Goal: Find specific page/section: Find specific page/section

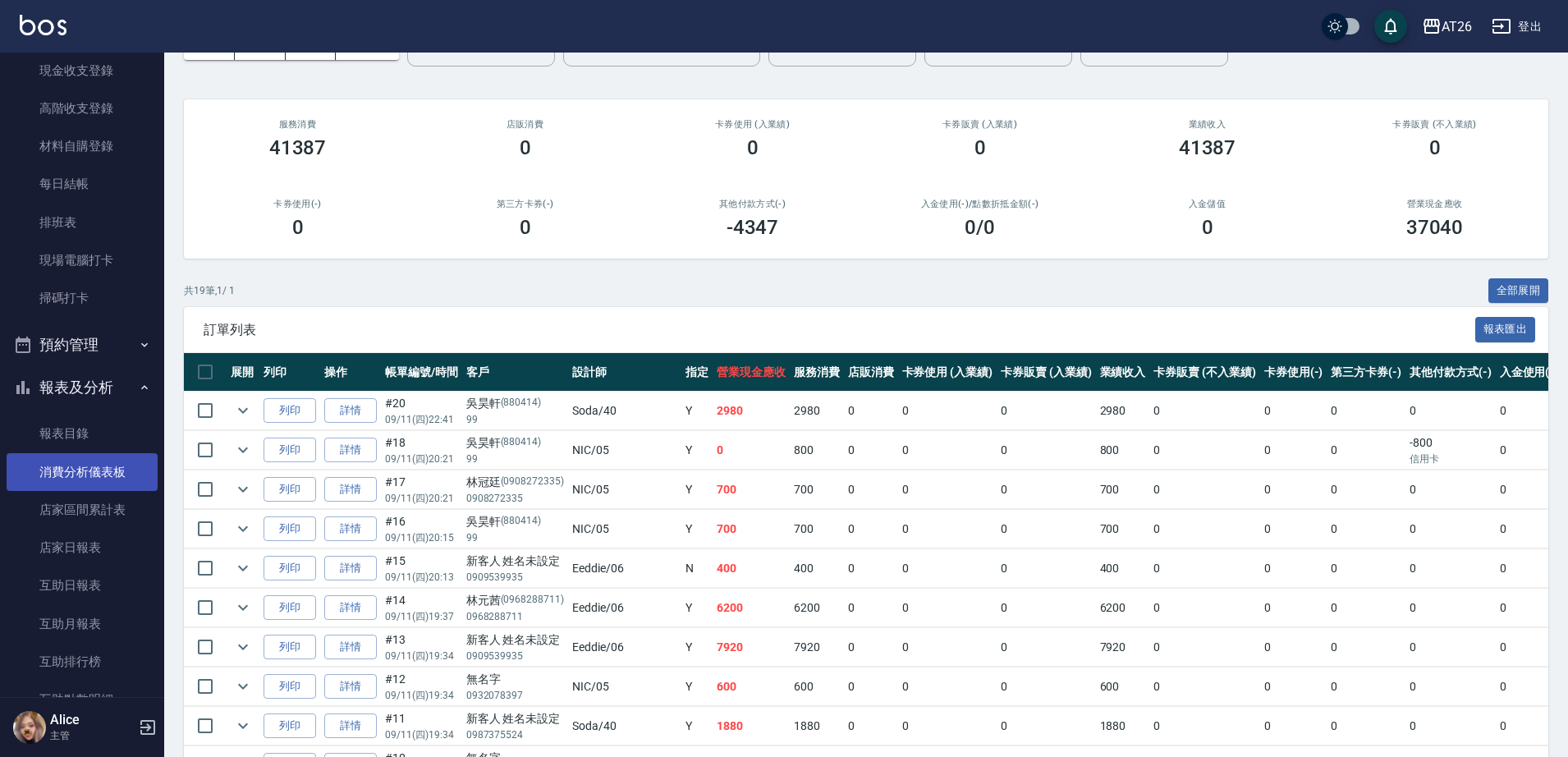
scroll to position [308, 0]
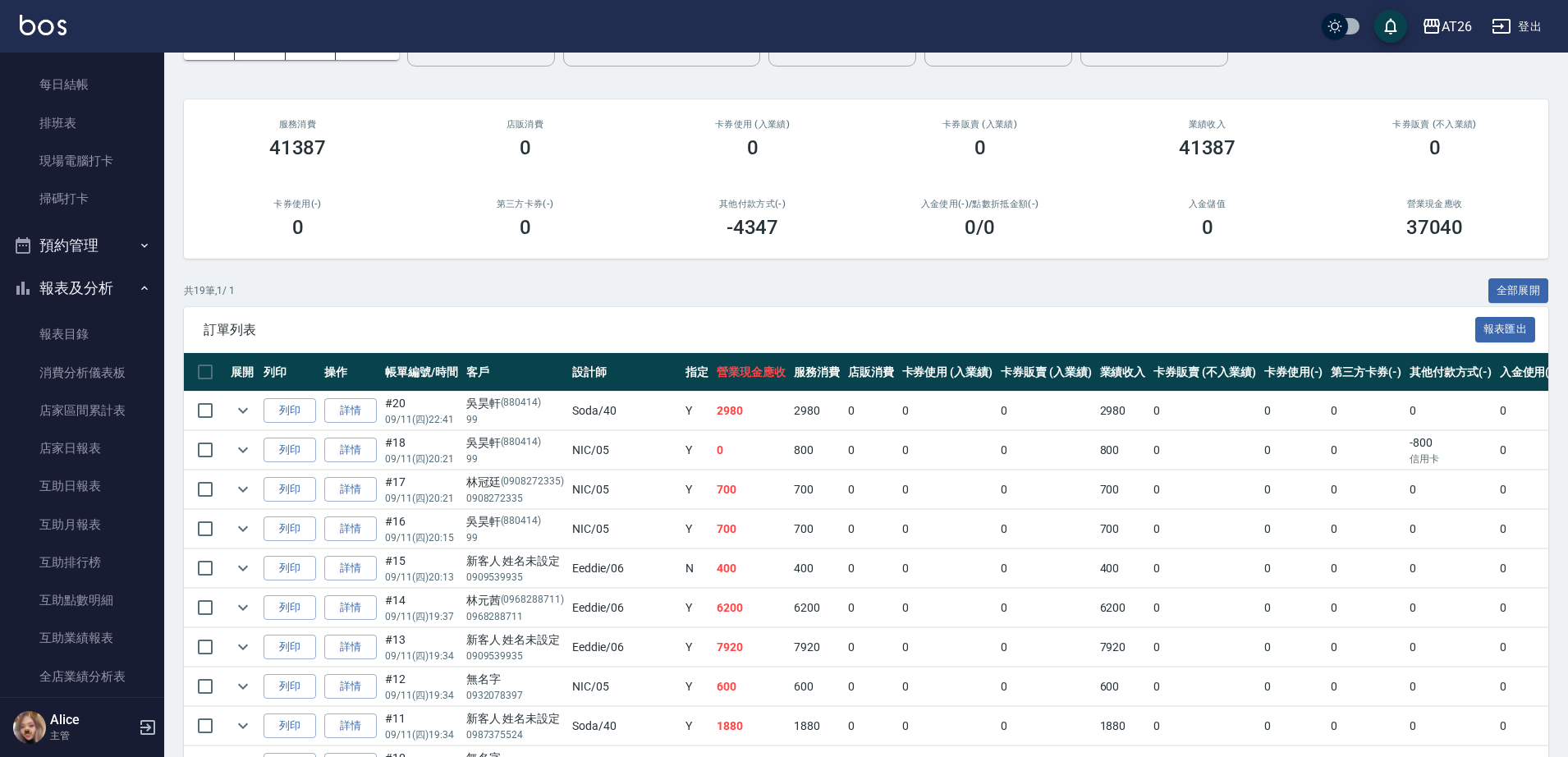
click at [101, 294] on button "報表及分析" at bounding box center [82, 288] width 151 height 42
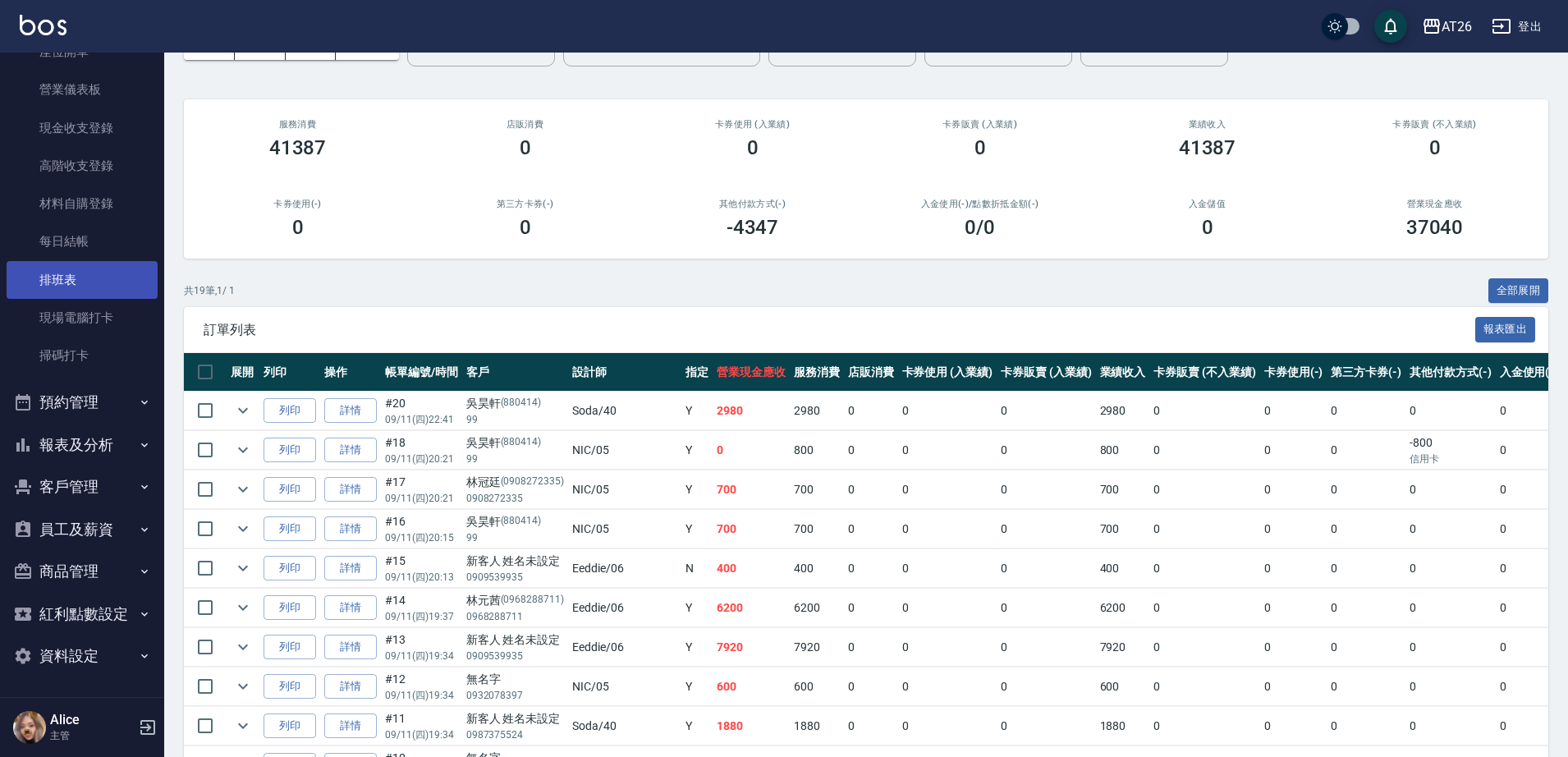
scroll to position [151, 0]
click at [101, 478] on button "客戶管理" at bounding box center [82, 486] width 151 height 42
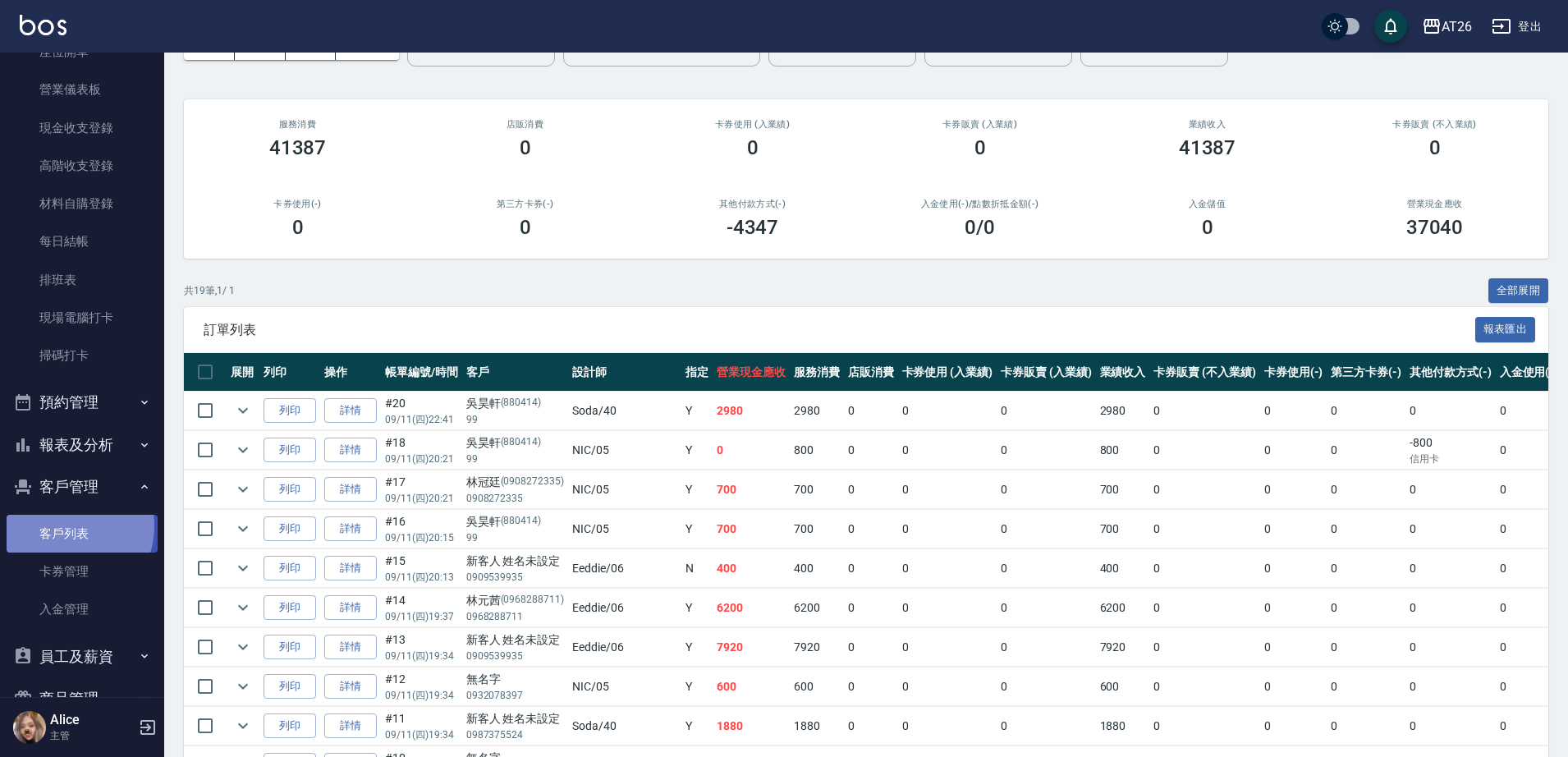
click at [65, 527] on link "客戶列表" at bounding box center [82, 534] width 151 height 38
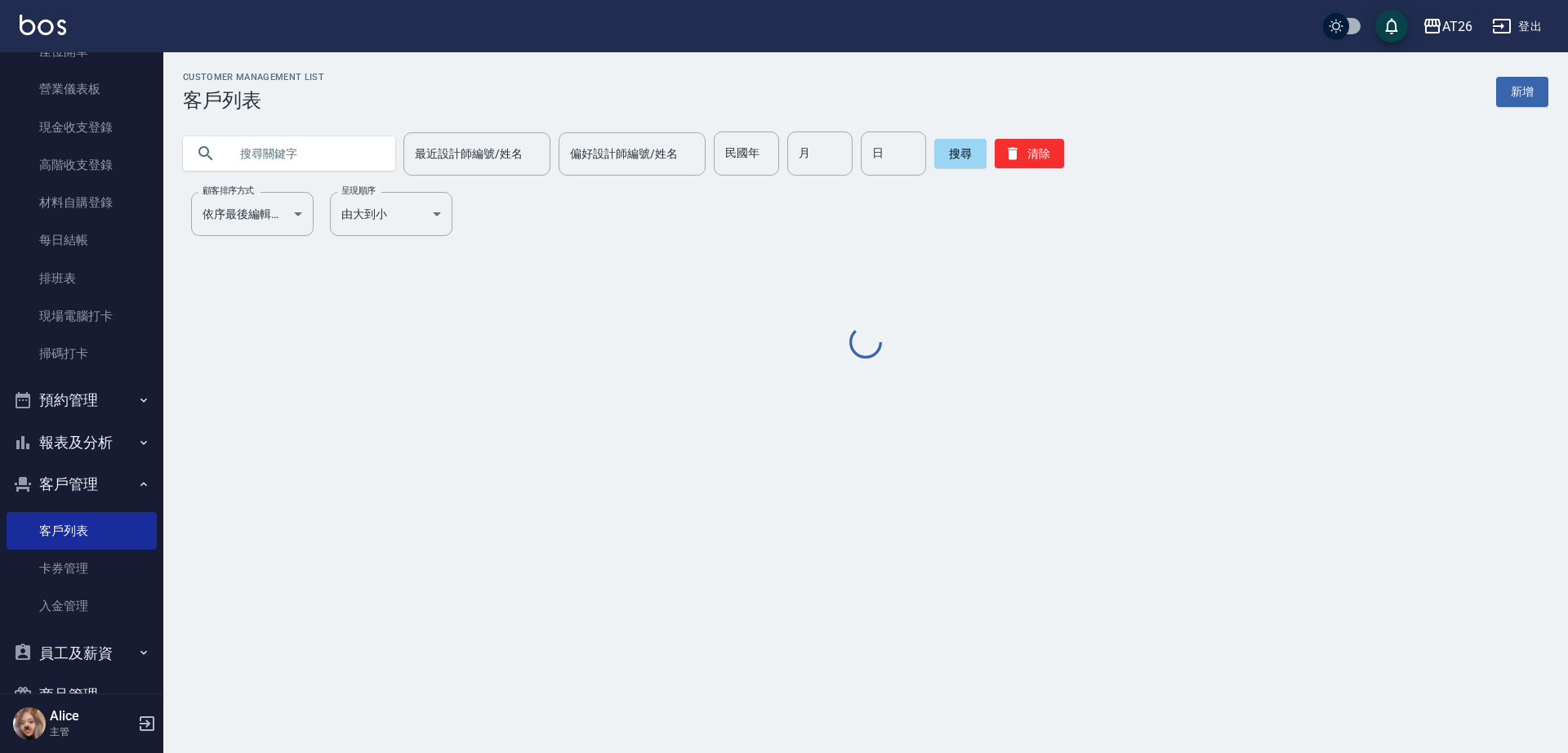
click at [323, 147] on input "text" at bounding box center [306, 153] width 154 height 44
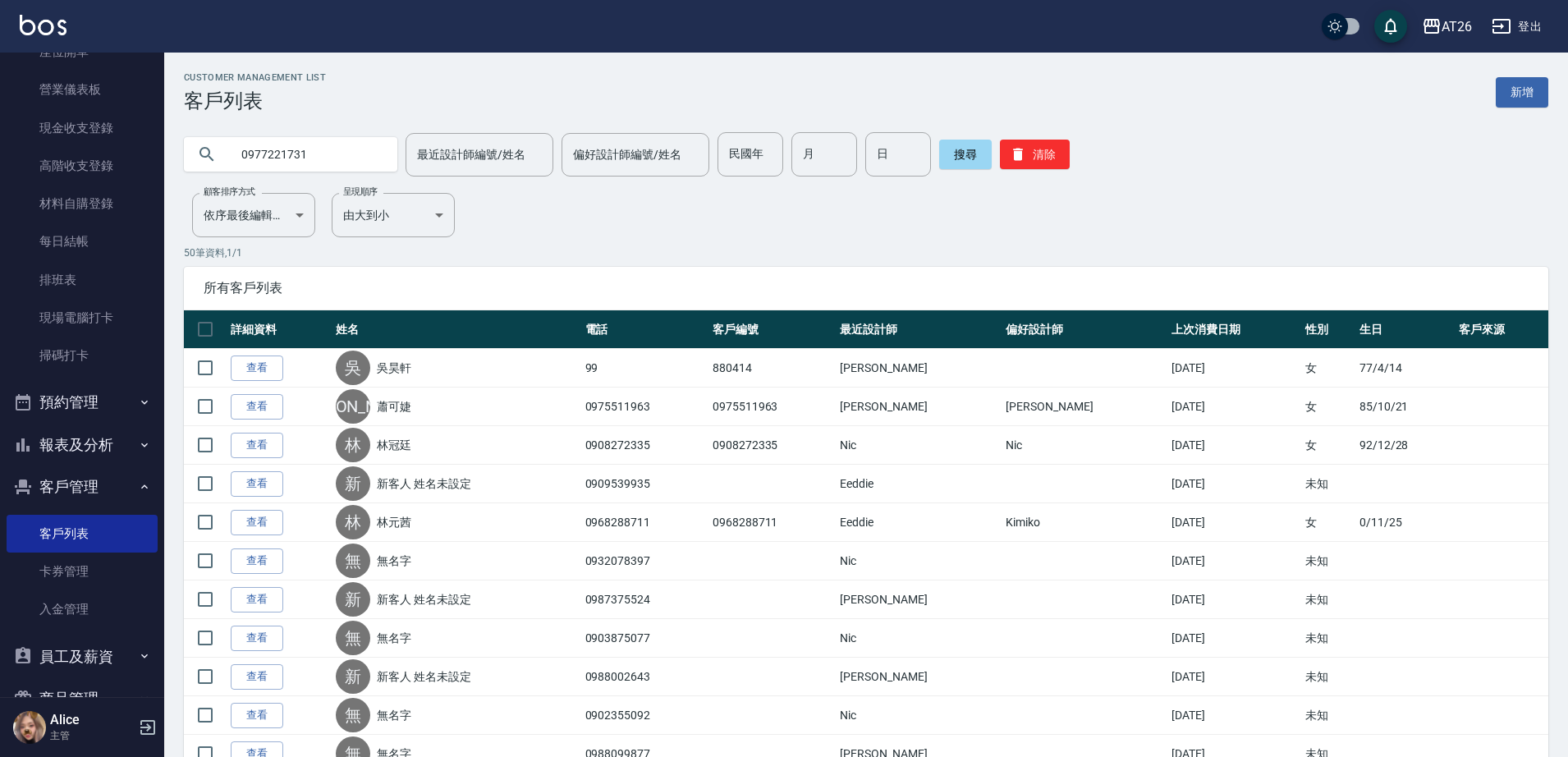
type input "0977221731"
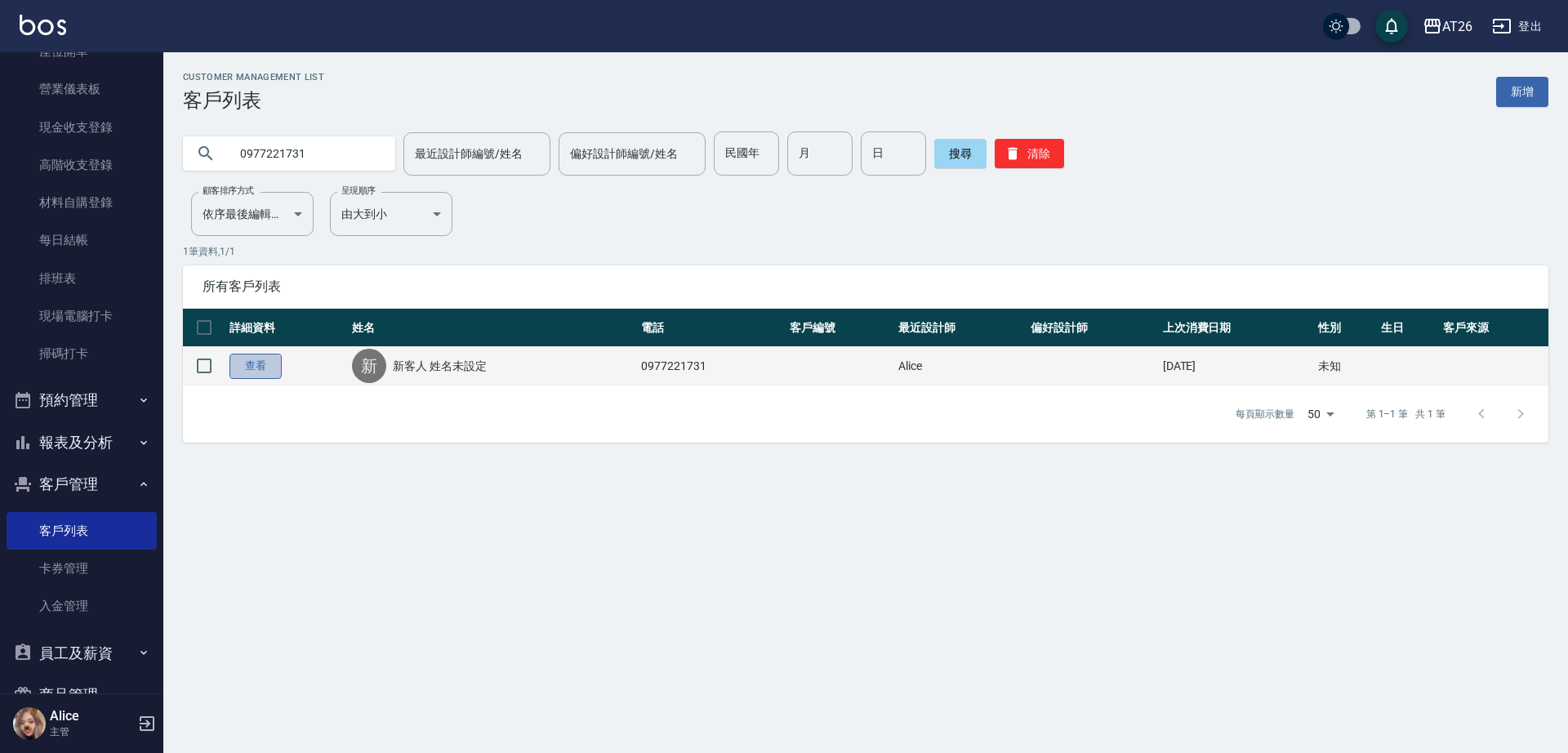
click at [249, 370] on link "查看" at bounding box center [255, 366] width 53 height 25
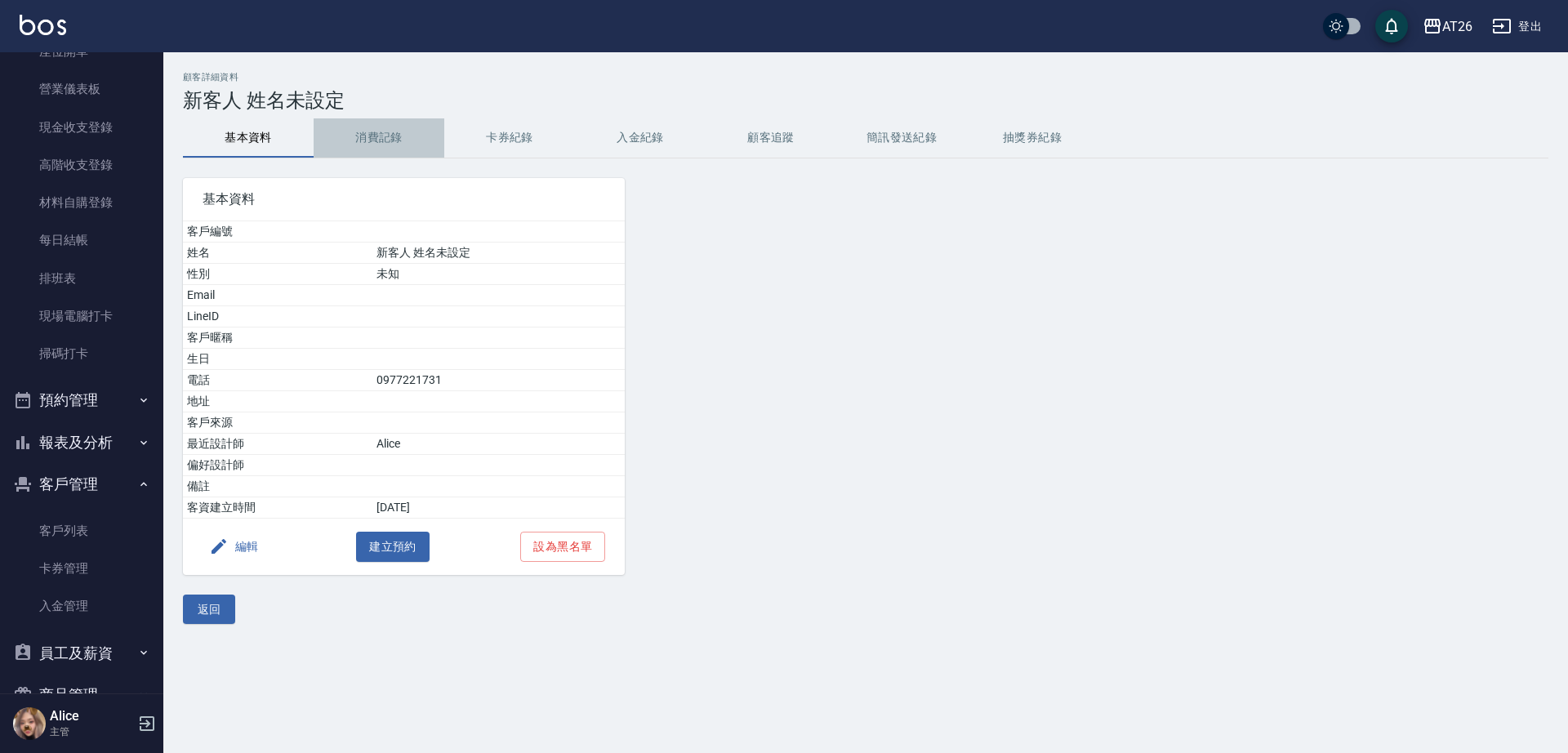
click at [383, 141] on button "消費記錄" at bounding box center [378, 138] width 130 height 39
